Goal: Task Accomplishment & Management: Use online tool/utility

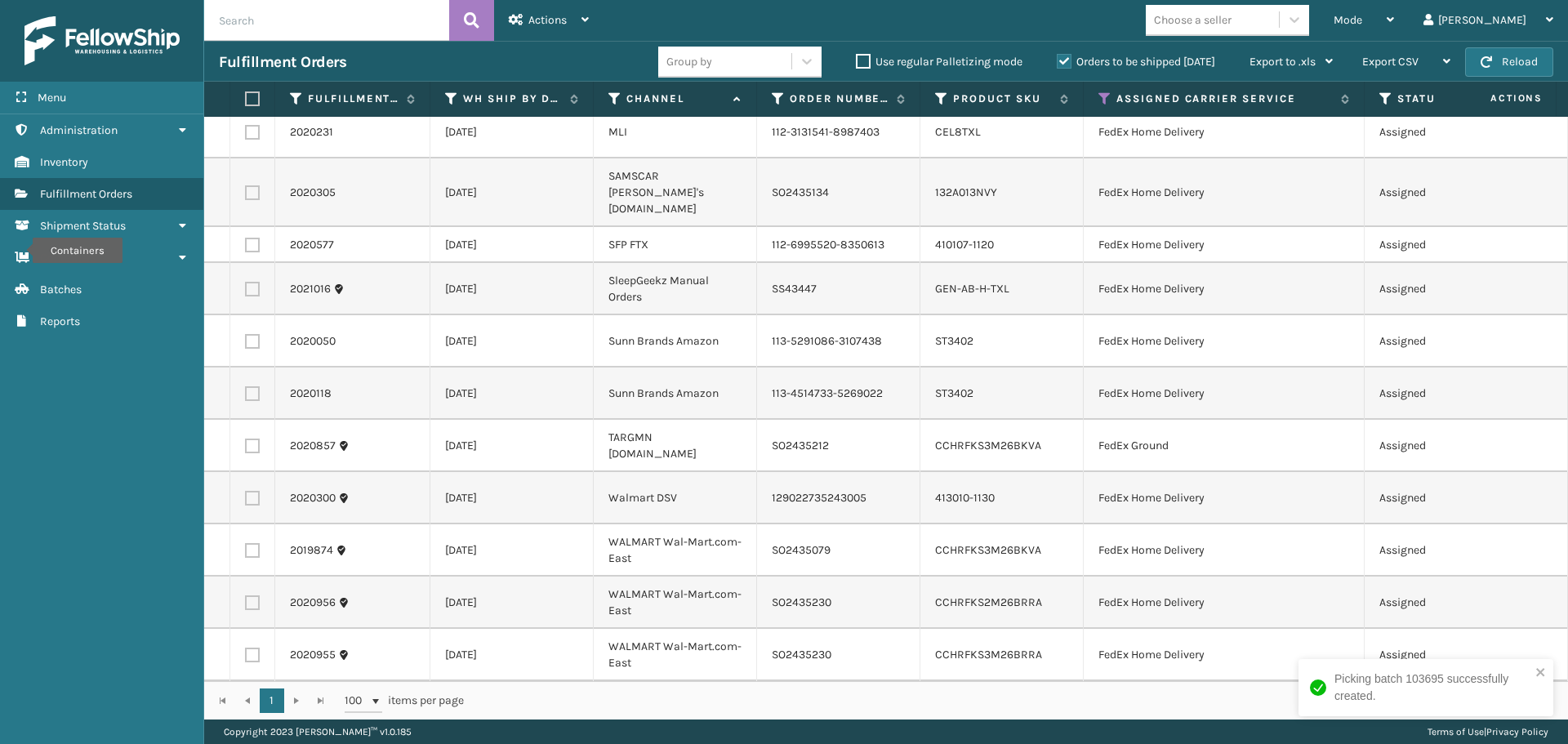
scroll to position [1258, 0]
click at [1517, 66] on button "Reload" at bounding box center [1509, 62] width 88 height 29
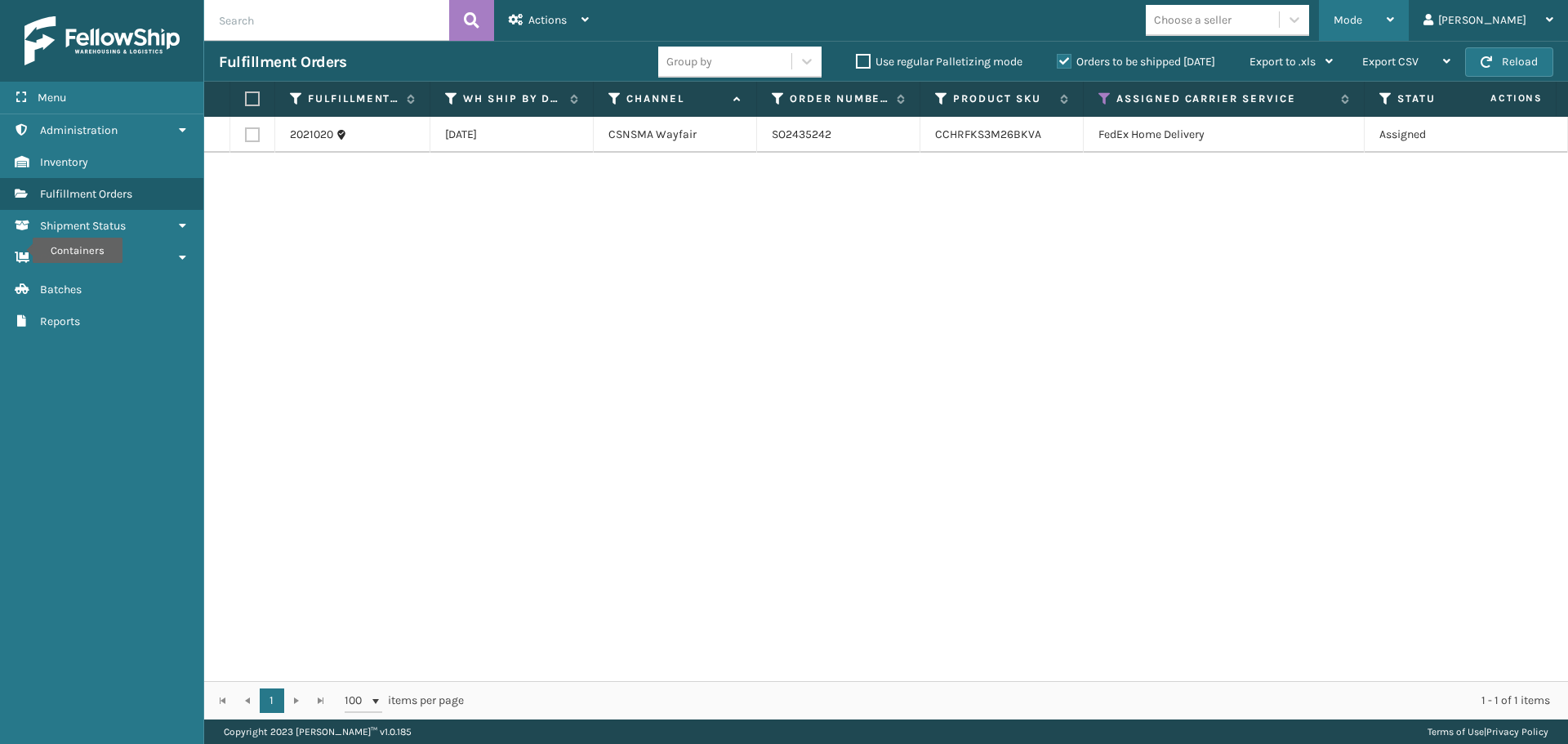
click at [1394, 16] on div "Mode" at bounding box center [1364, 20] width 60 height 41
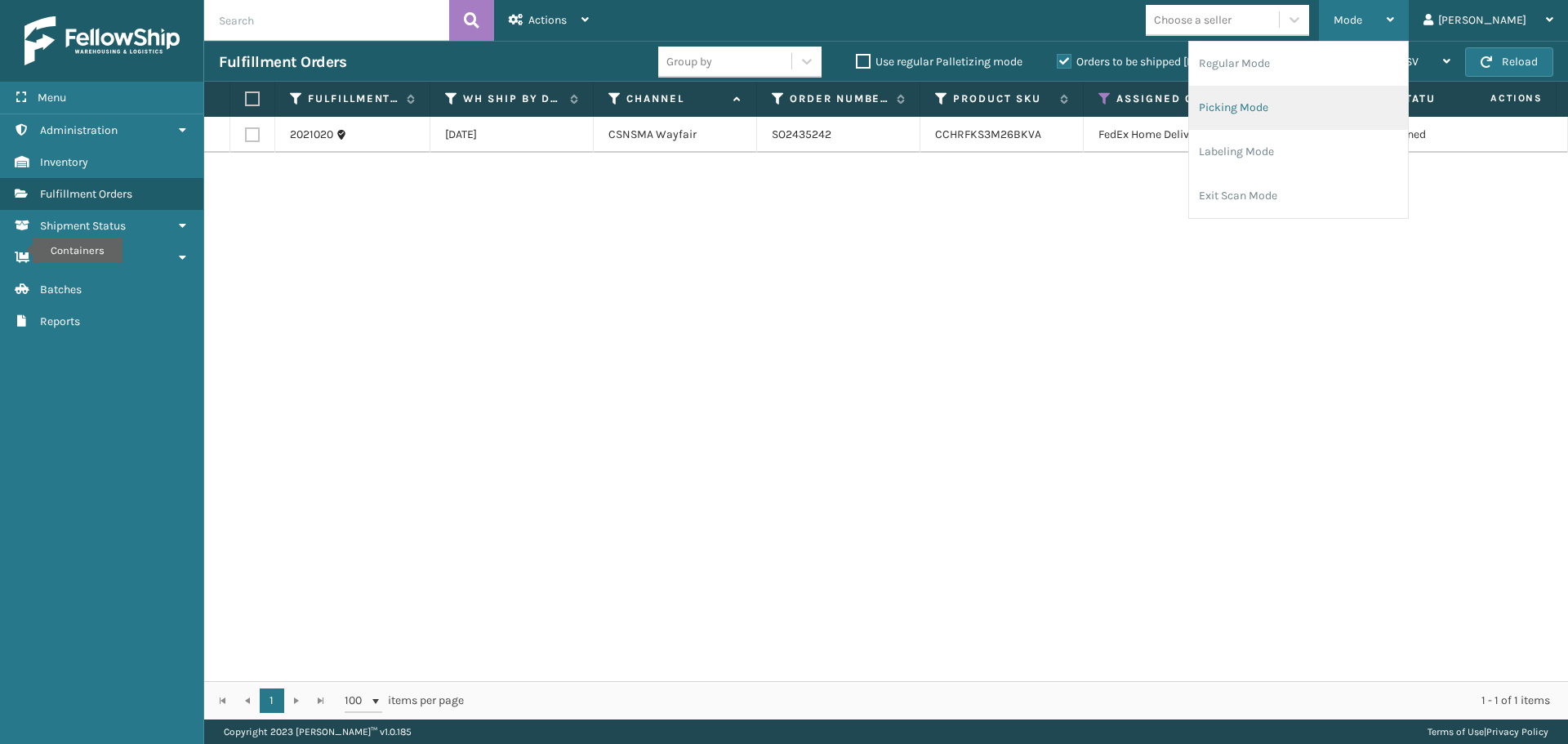
click at [1303, 101] on li "Picking Mode" at bounding box center [1298, 108] width 219 height 44
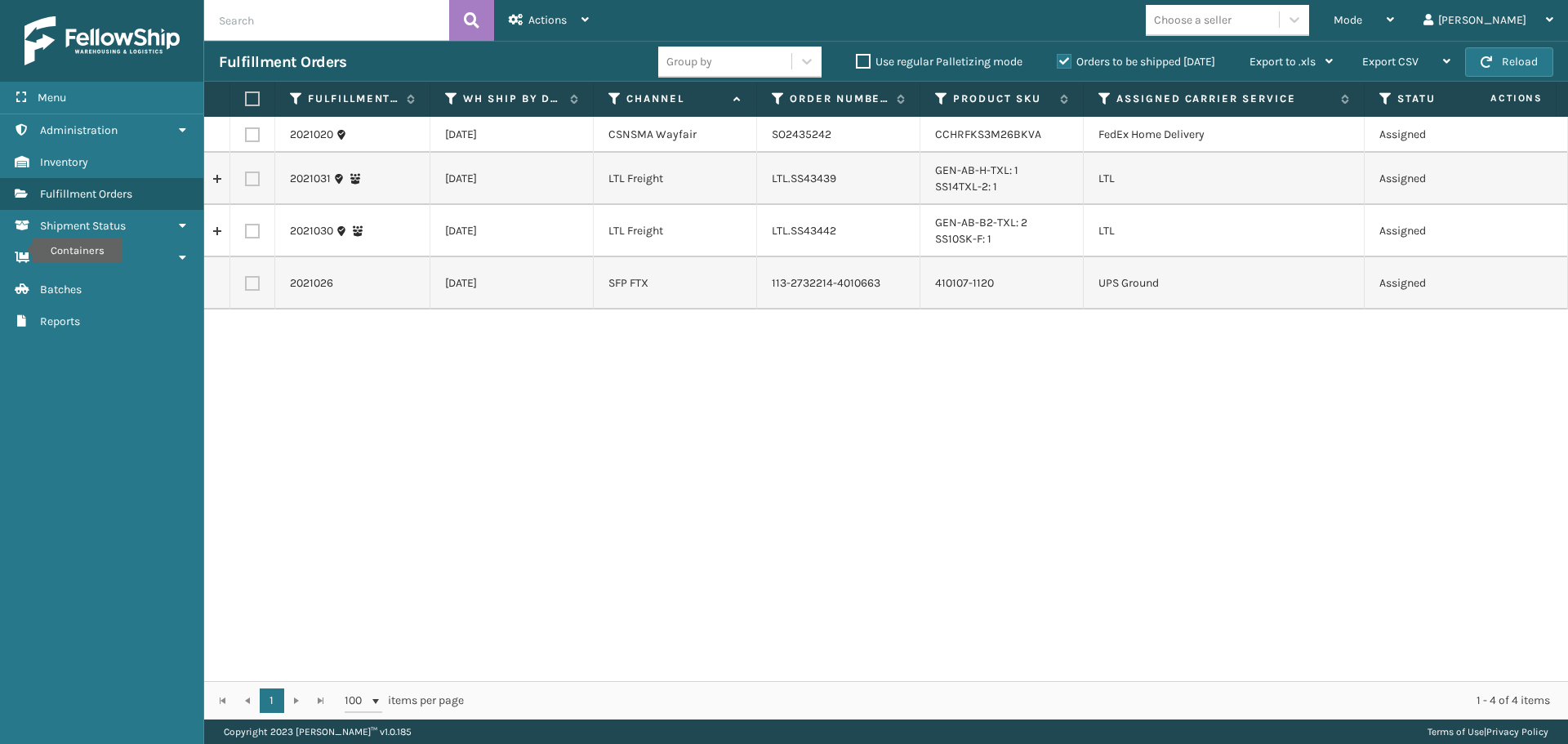
click at [1098, 96] on th "Assigned Carrier Service" at bounding box center [1224, 99] width 281 height 35
click at [1101, 96] on icon at bounding box center [1105, 99] width 13 height 15
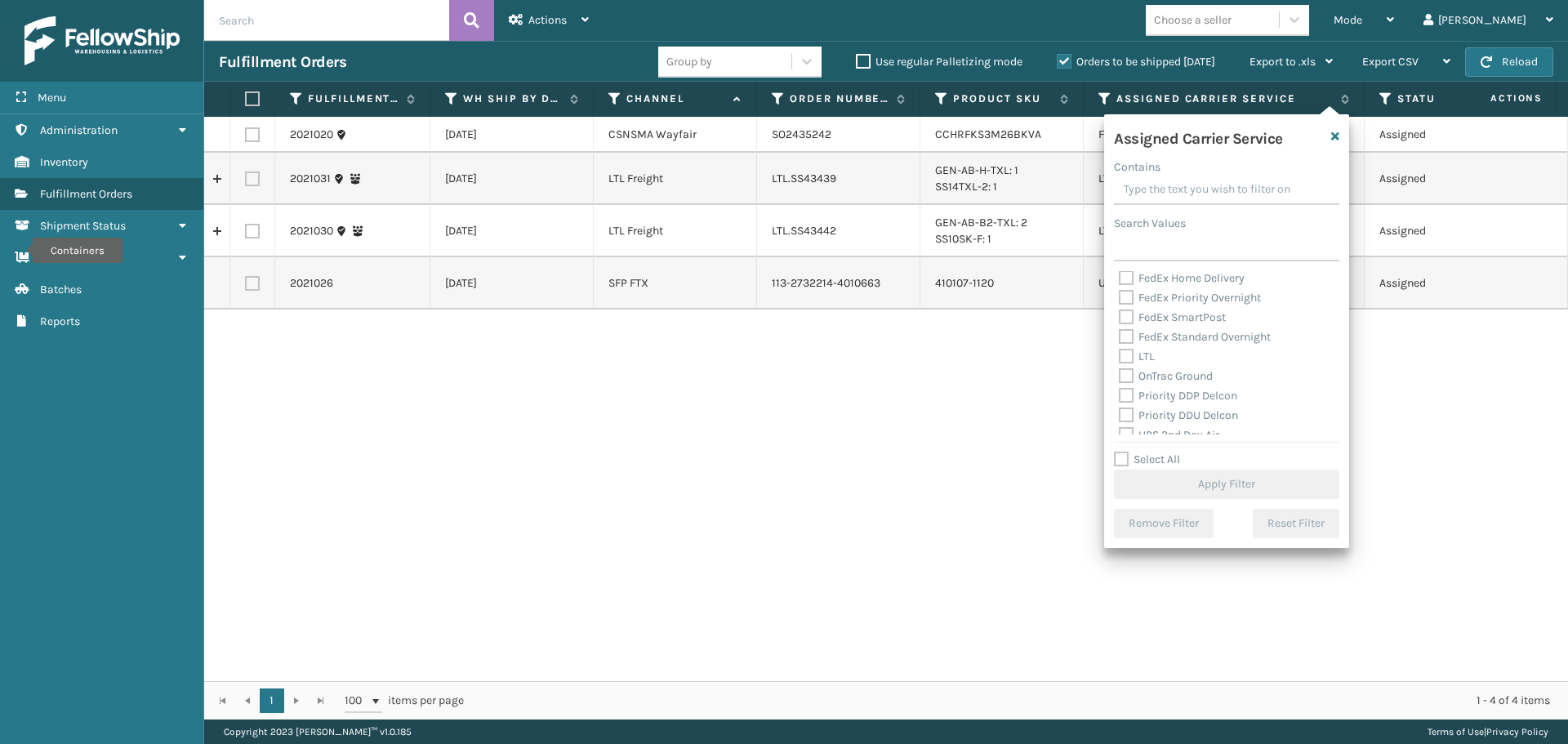
scroll to position [163, 0]
click at [1124, 345] on label "LTL" at bounding box center [1137, 352] width 36 height 14
click at [1120, 345] on input "LTL" at bounding box center [1119, 348] width 1 height 11
checkbox input "true"
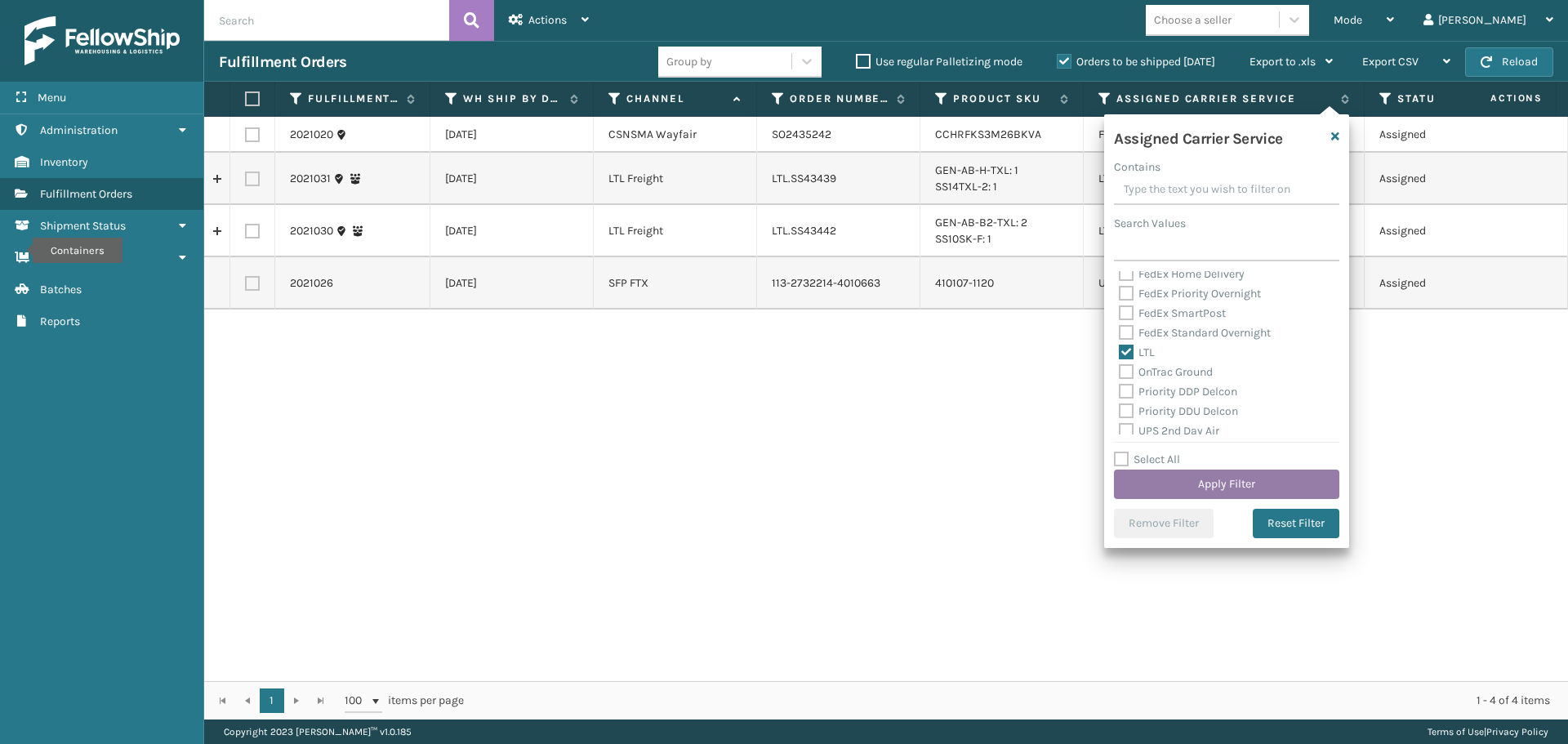
click at [1157, 488] on button "Apply Filter" at bounding box center [1227, 484] width 225 height 29
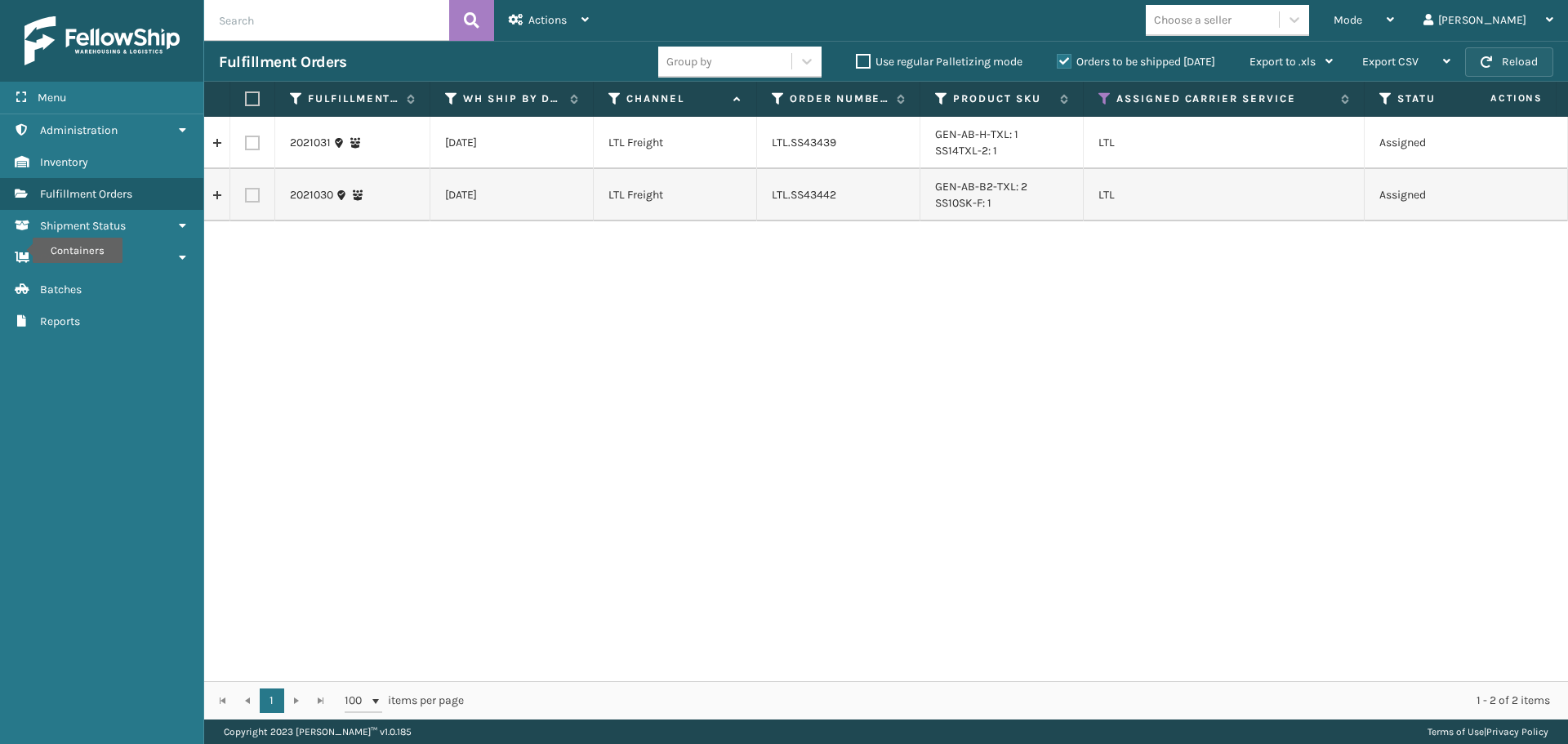
click at [1501, 56] on button "Reload" at bounding box center [1509, 62] width 88 height 29
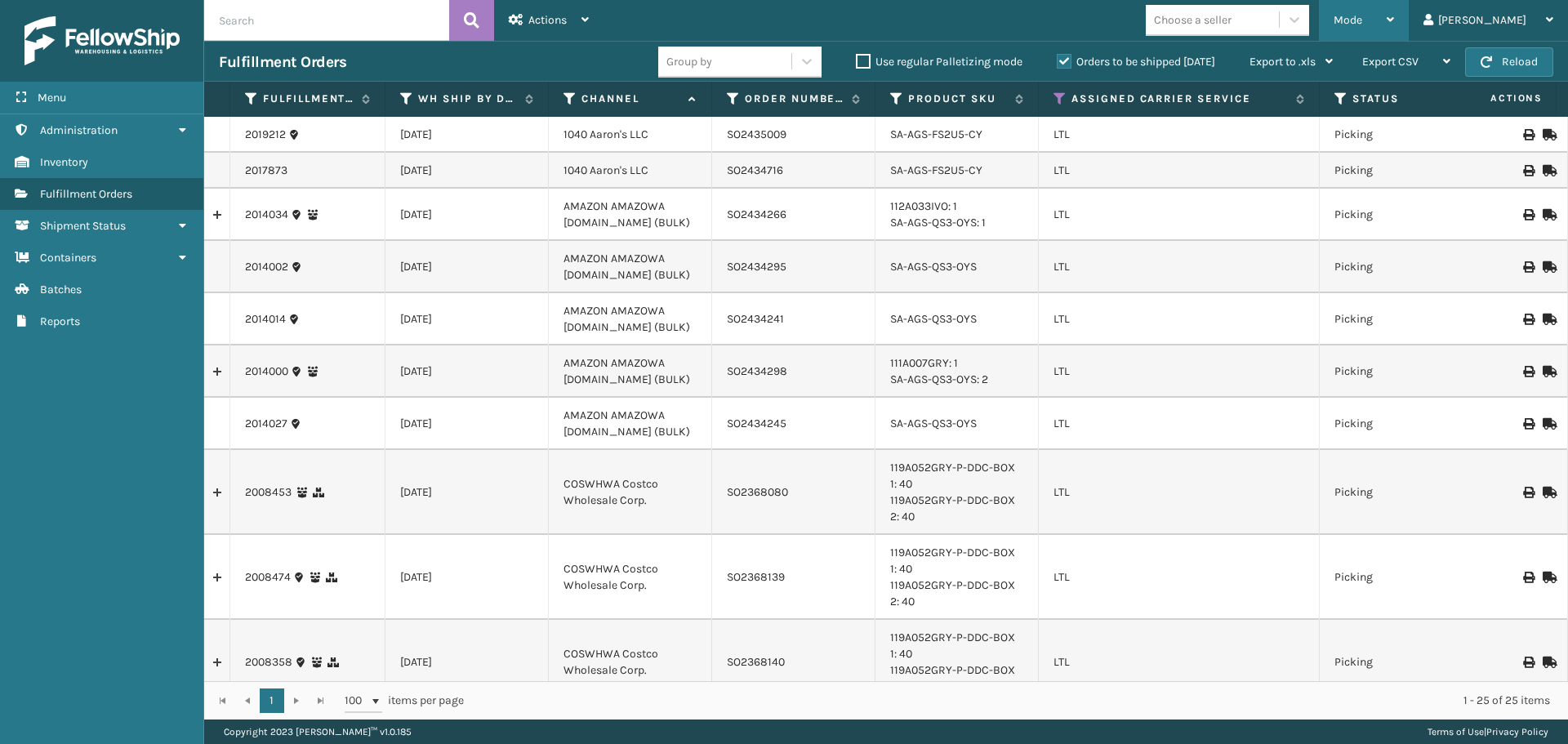
click at [1362, 20] on span "Mode" at bounding box center [1348, 20] width 29 height 14
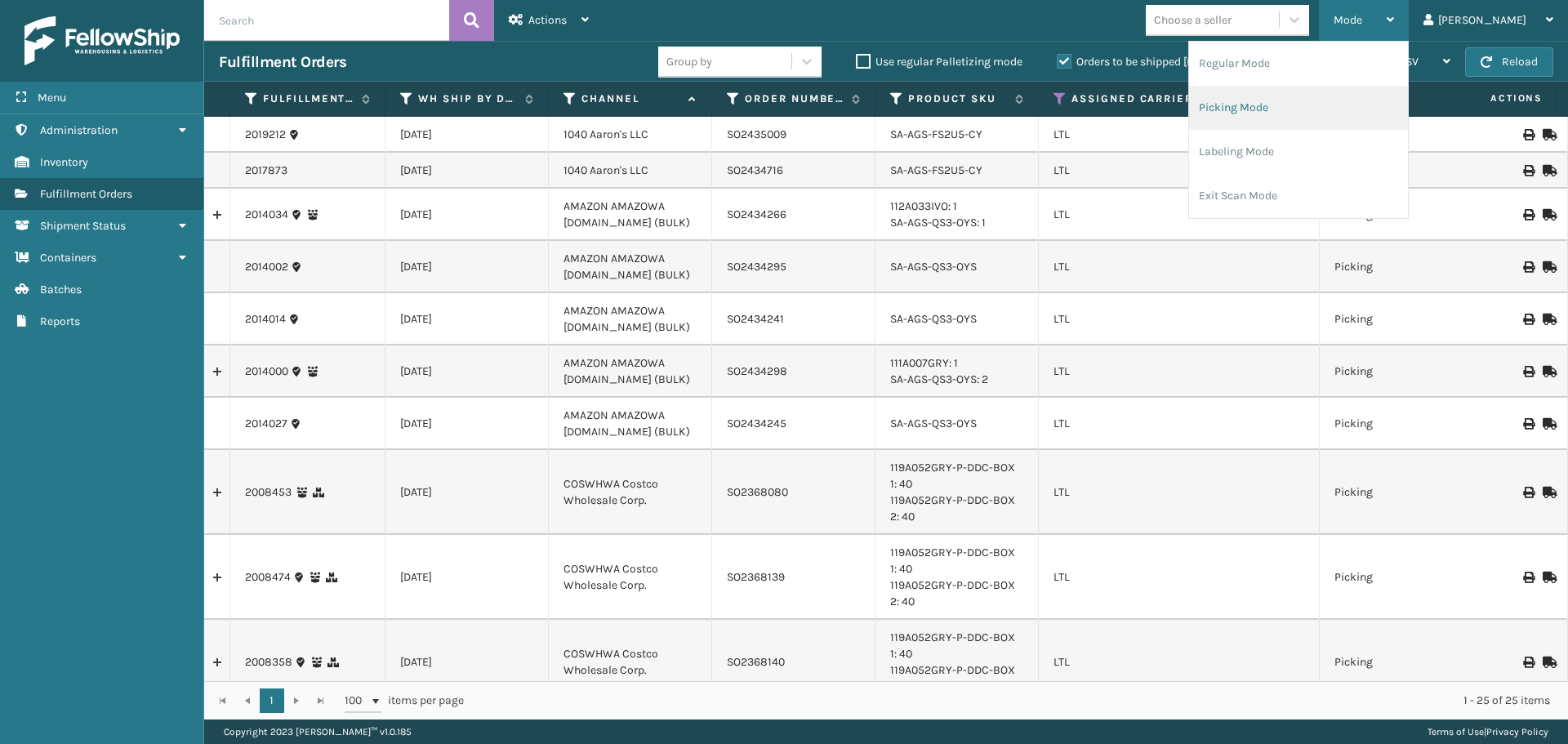
click at [1324, 110] on li "Picking Mode" at bounding box center [1298, 108] width 219 height 44
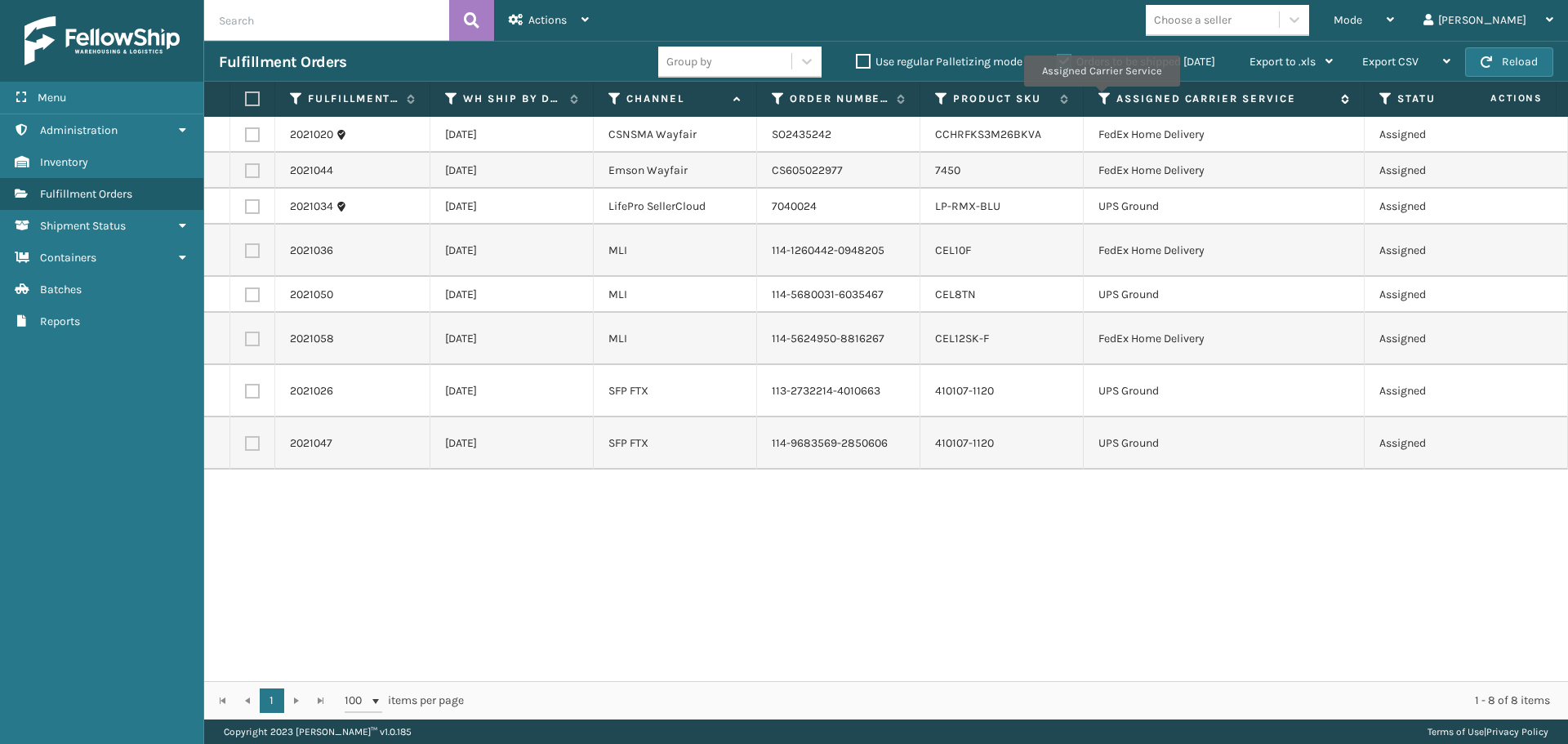
click at [1101, 98] on icon at bounding box center [1105, 99] width 13 height 15
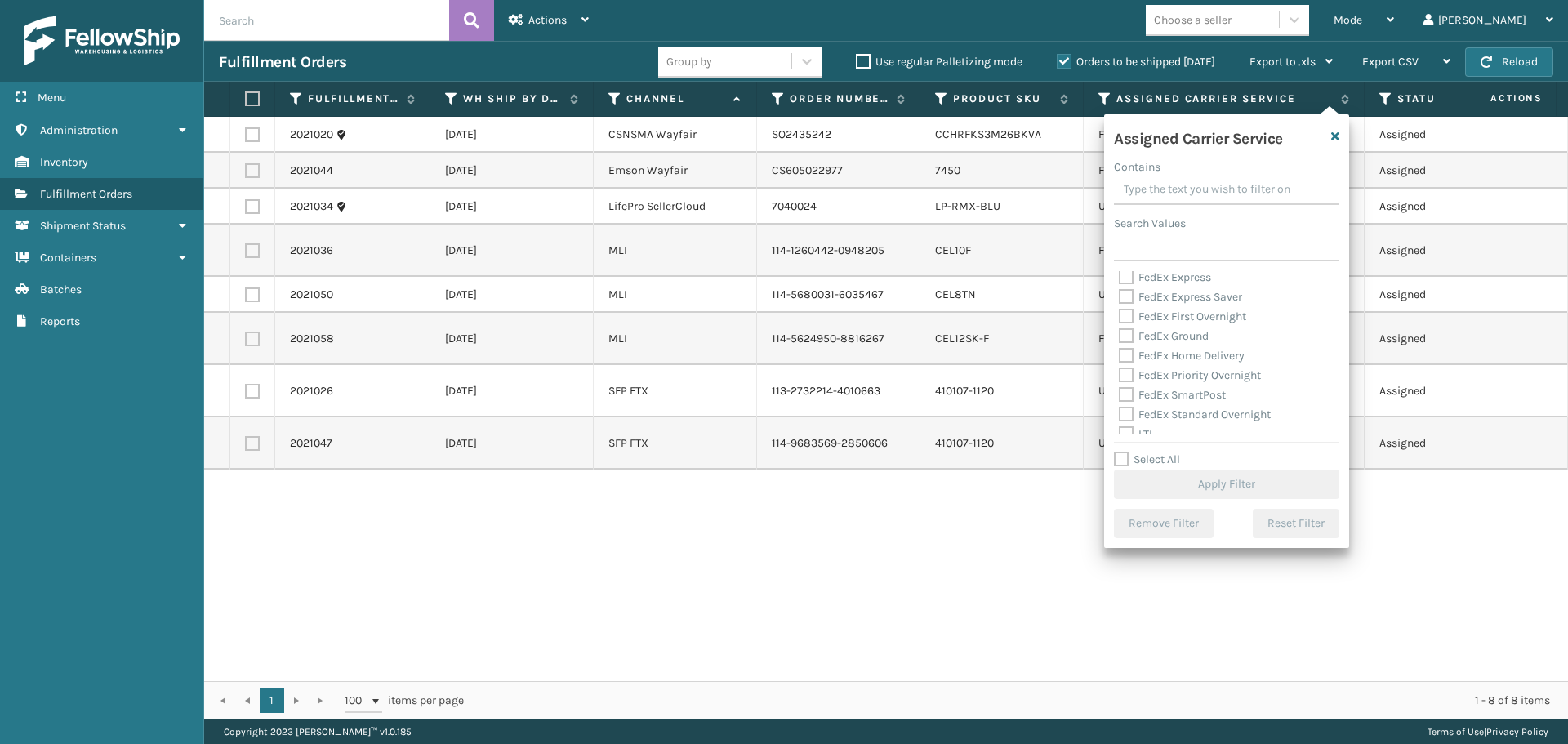
scroll to position [163, 0]
click at [1126, 355] on label "LTL" at bounding box center [1137, 352] width 36 height 14
click at [1120, 354] on input "LTL" at bounding box center [1119, 348] width 1 height 11
checkbox input "true"
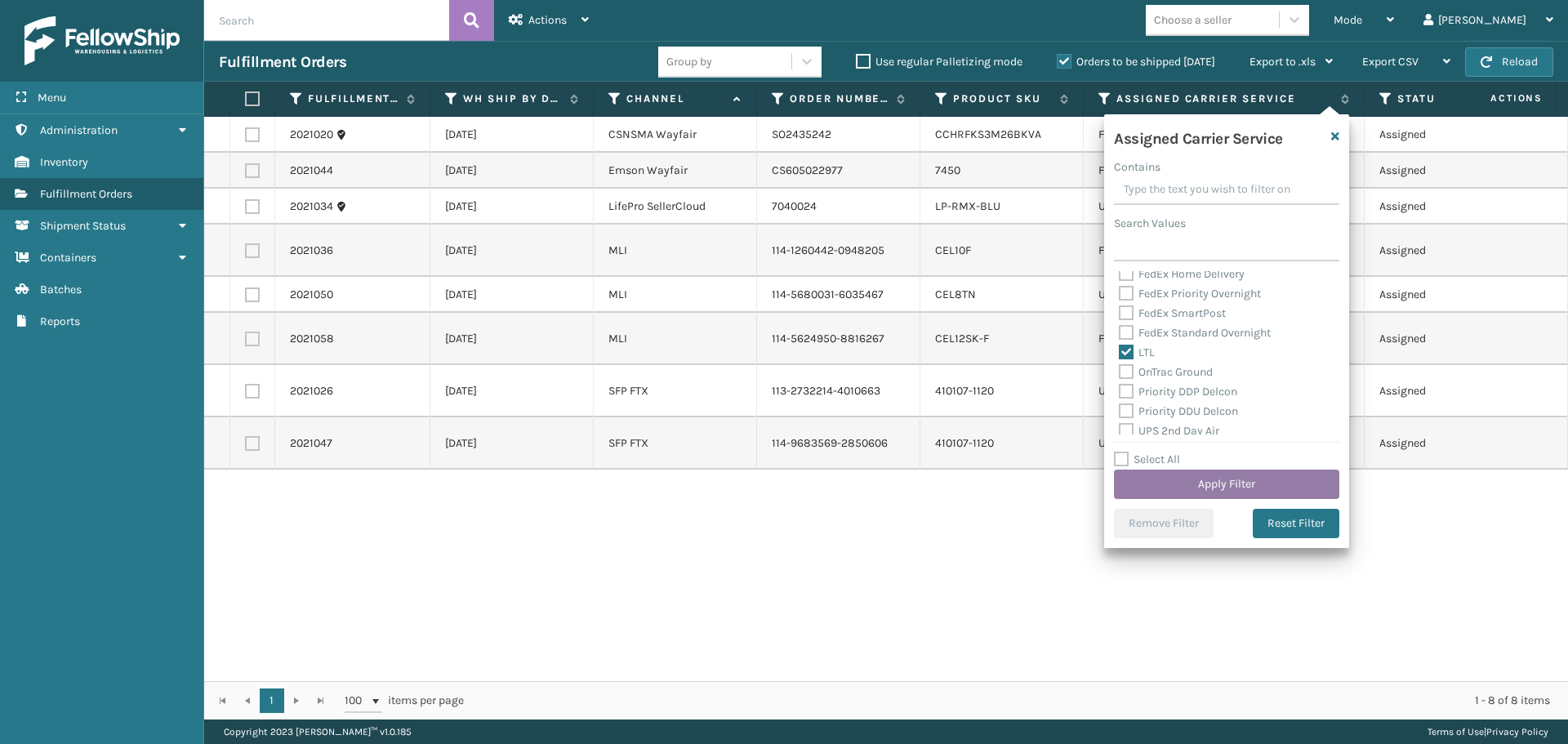
click at [1160, 496] on button "Apply Filter" at bounding box center [1227, 484] width 225 height 29
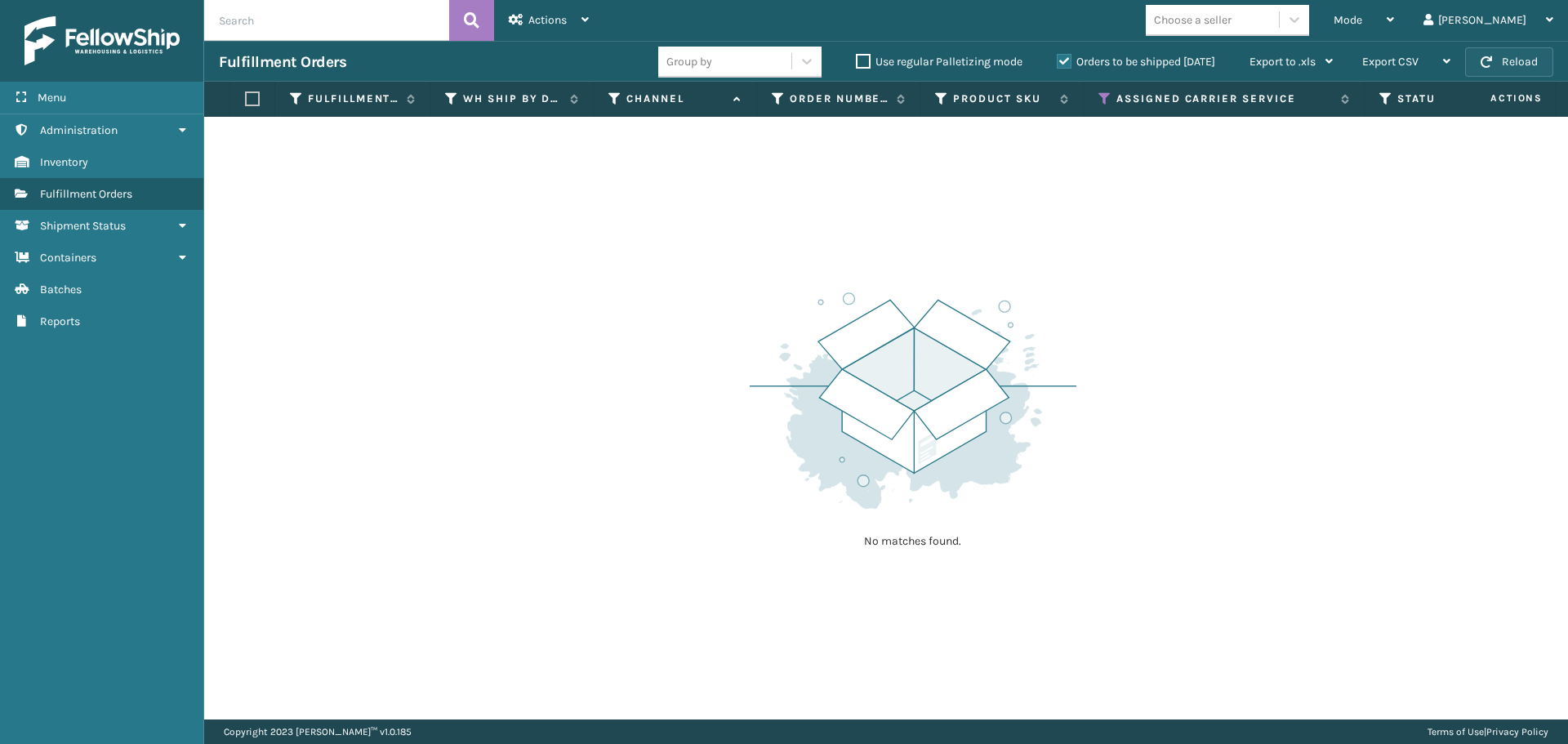
click at [1514, 61] on button "Reload" at bounding box center [1509, 62] width 88 height 29
